Goal: Information Seeking & Learning: Learn about a topic

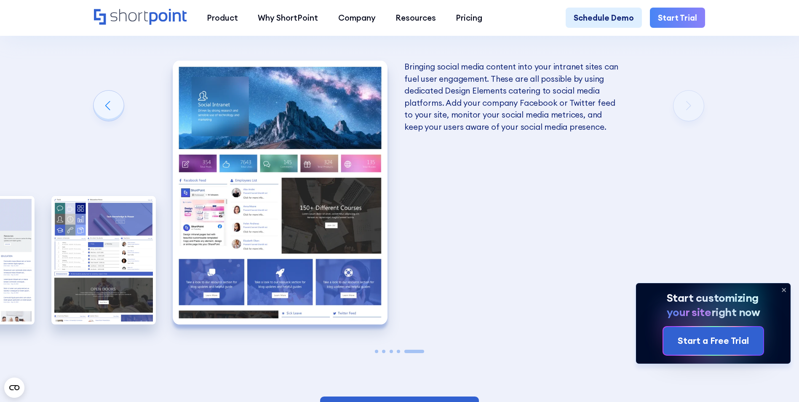
scroll to position [1983, 0]
drag, startPoint x: 457, startPoint y: 199, endPoint x: 381, endPoint y: 209, distance: 76.0
click at [607, 204] on div "The Best SharePoint Site Designs Here are some of the best SharePoint Site Desi…" at bounding box center [399, 115] width 799 height 668
click at [107, 108] on div "Previous slide" at bounding box center [109, 106] width 30 height 30
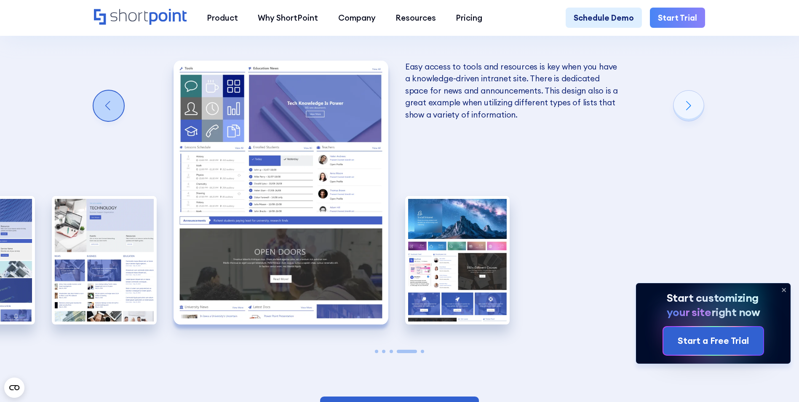
click at [105, 109] on div "Previous slide" at bounding box center [109, 106] width 30 height 30
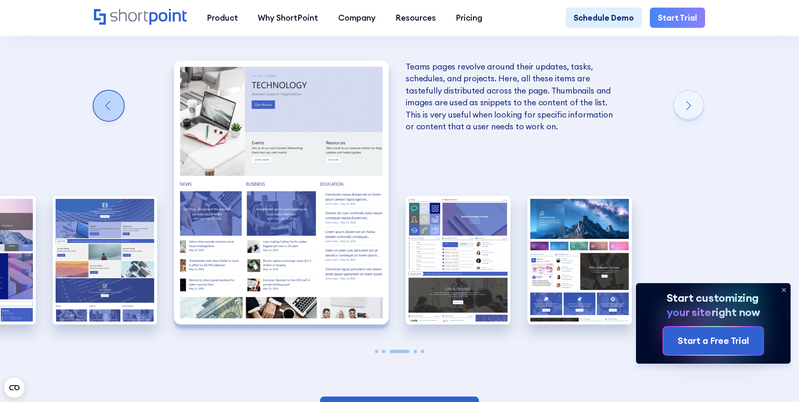
click at [103, 110] on div "Previous slide" at bounding box center [109, 106] width 30 height 30
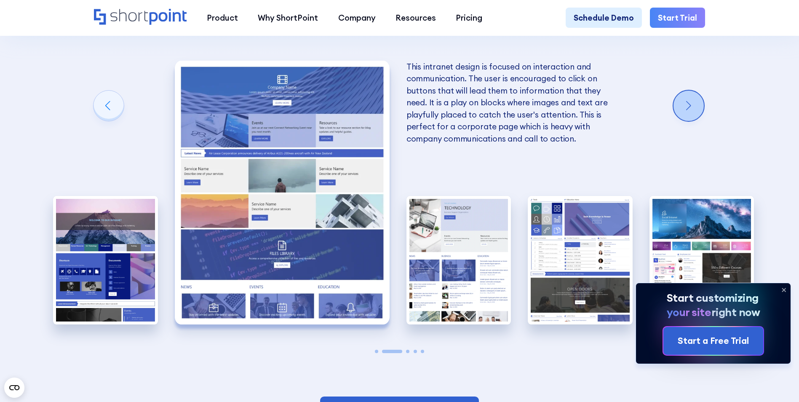
click at [698, 107] on div "Next slide" at bounding box center [689, 106] width 30 height 30
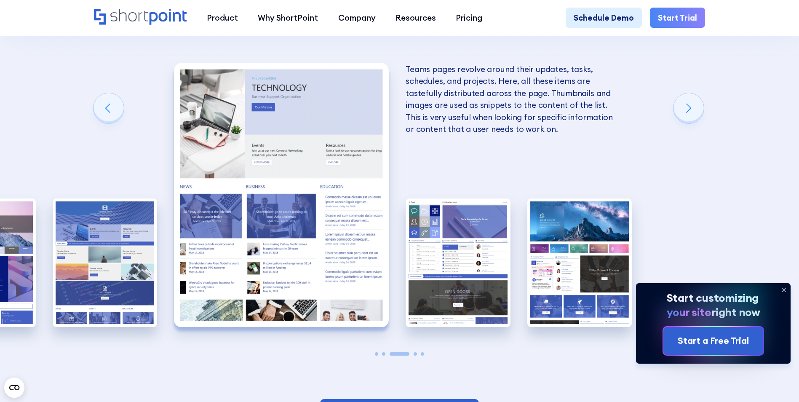
scroll to position [1972, 0]
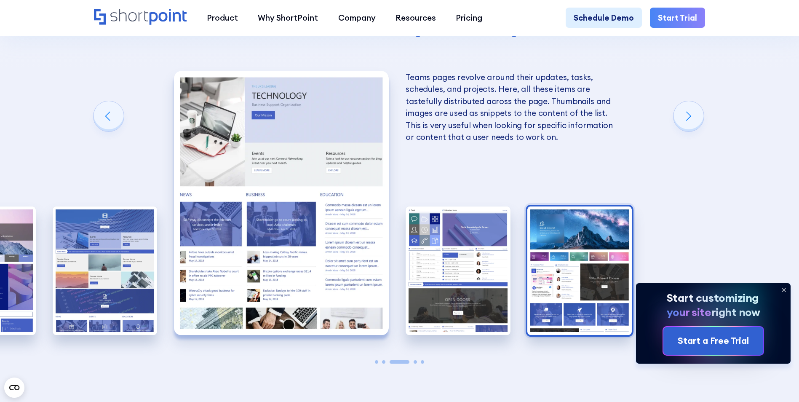
click at [554, 271] on img "5 / 5" at bounding box center [580, 270] width 105 height 129
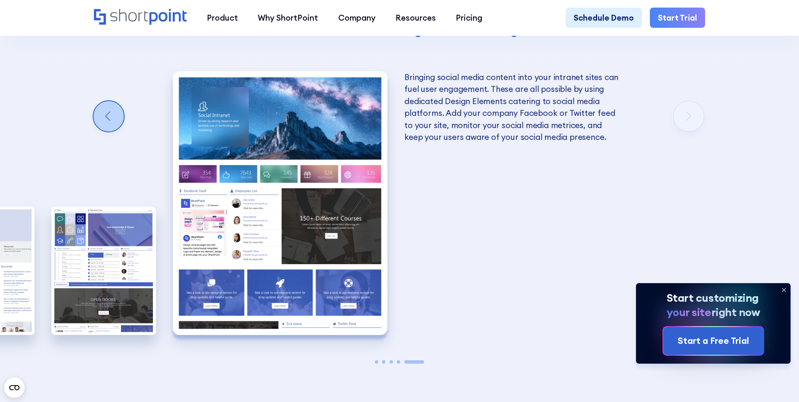
click at [108, 115] on div "Previous slide" at bounding box center [109, 116] width 30 height 30
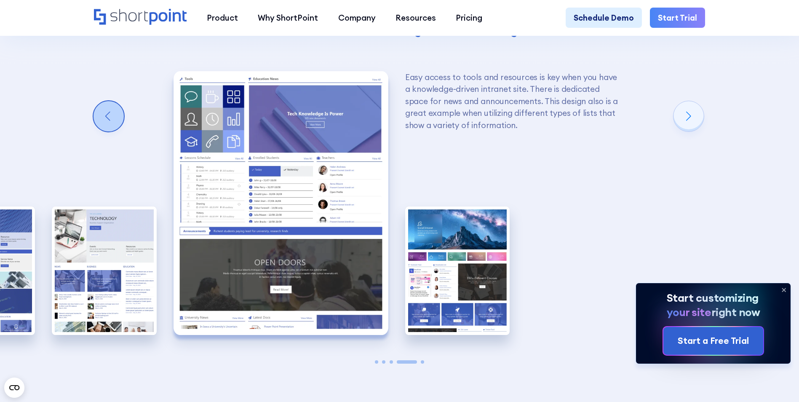
click at [108, 115] on div "Previous slide" at bounding box center [109, 116] width 30 height 30
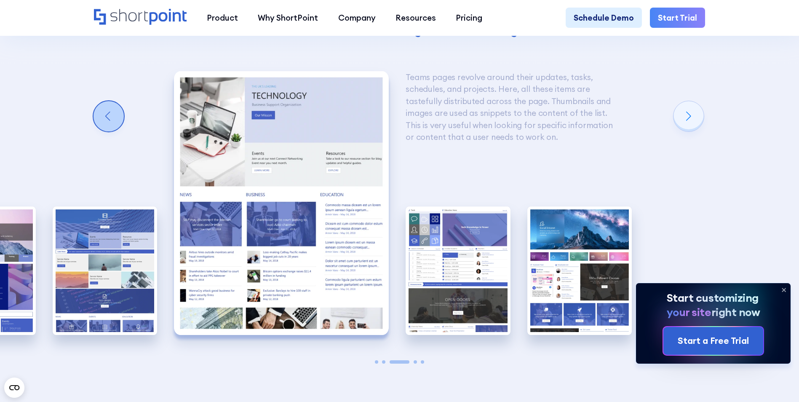
click at [107, 115] on div "Previous slide" at bounding box center [109, 116] width 30 height 30
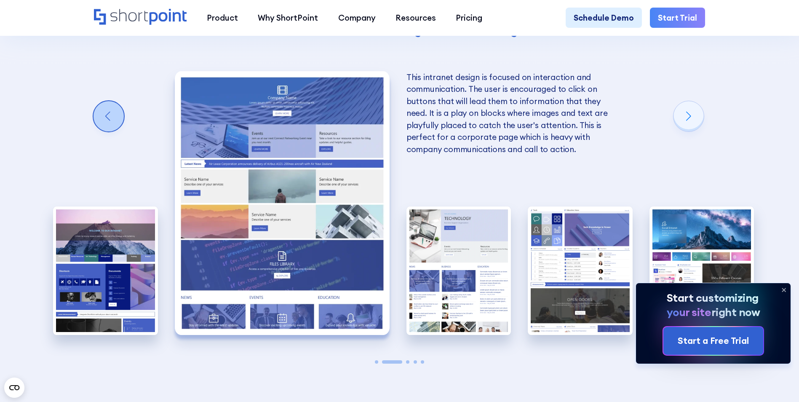
click at [107, 115] on div "Previous slide" at bounding box center [109, 116] width 30 height 30
